Goal: Check status

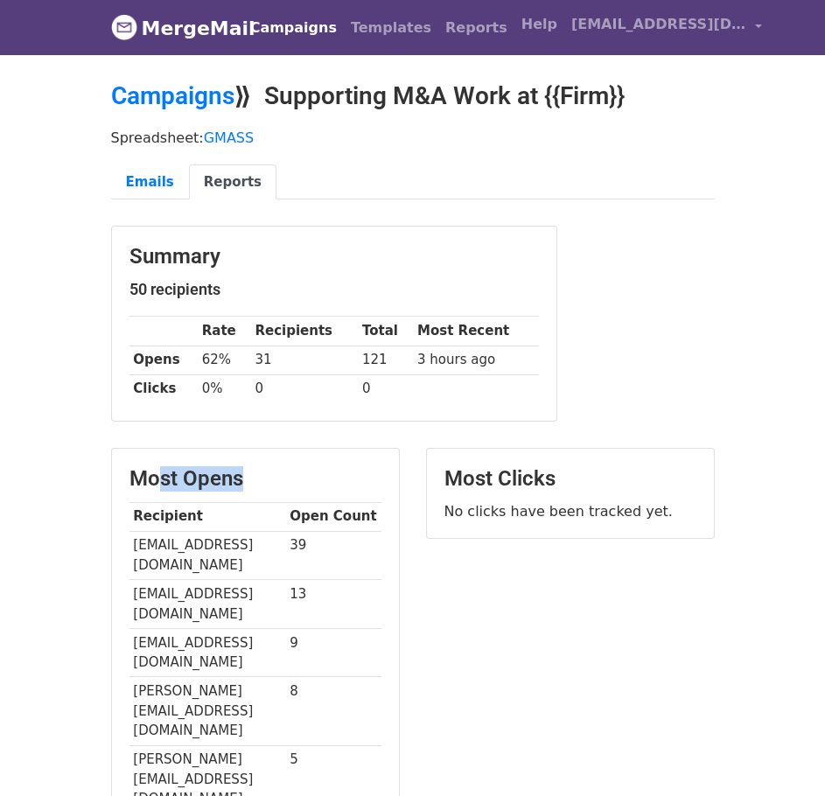
drag, startPoint x: 159, startPoint y: 471, endPoint x: 249, endPoint y: 410, distance: 108.5
click at [249, 438] on main "Campaigns ⟫ Supporting M&A Work at {{Firm}} Spreadsheet: GMASS Emails Reports S…" at bounding box center [413, 664] width 630 height 1167
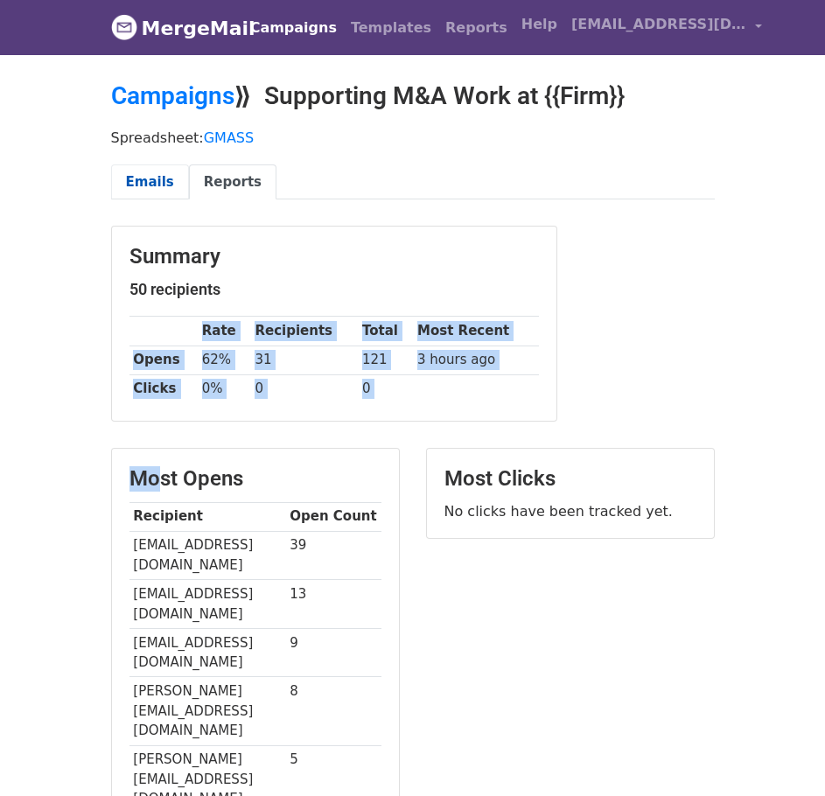
click at [154, 179] on link "Emails" at bounding box center [150, 183] width 78 height 36
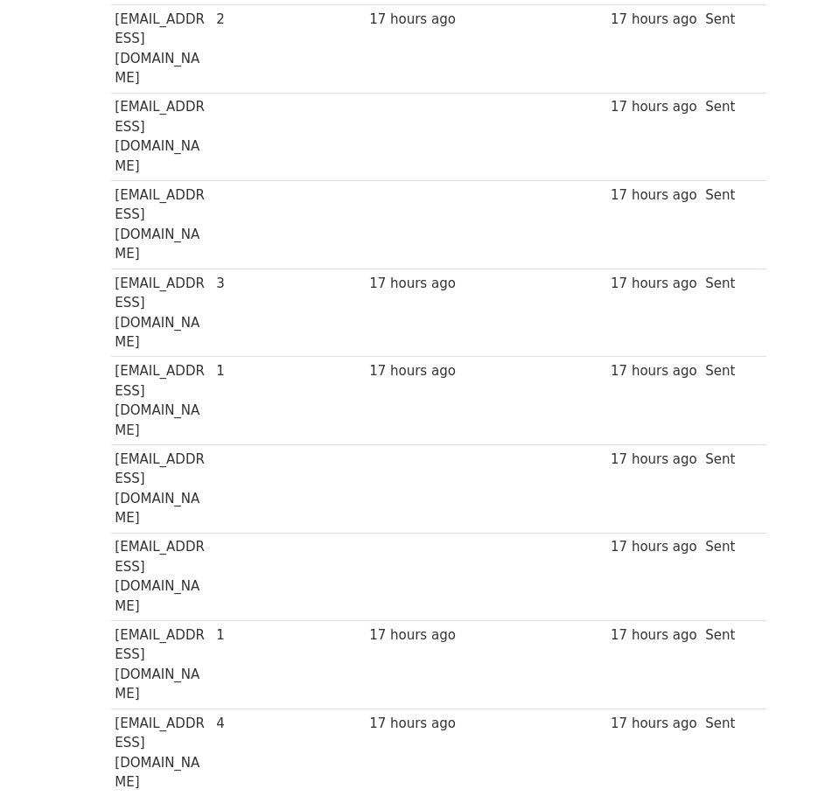
scroll to position [788, 0]
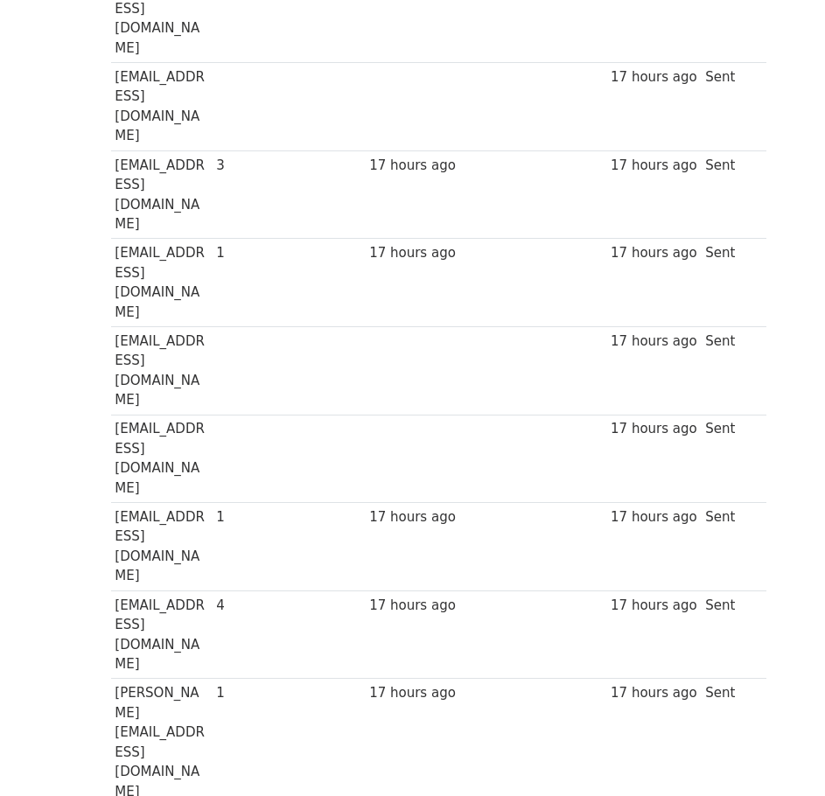
drag, startPoint x: 202, startPoint y: 398, endPoint x: 230, endPoint y: 398, distance: 28.0
